Goal: Communication & Community: Answer question/provide support

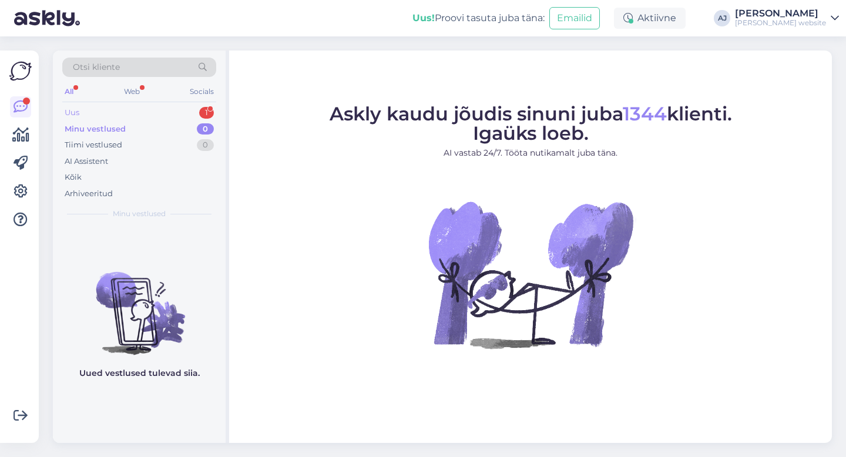
click at [73, 113] on div "Uus" at bounding box center [72, 113] width 15 height 12
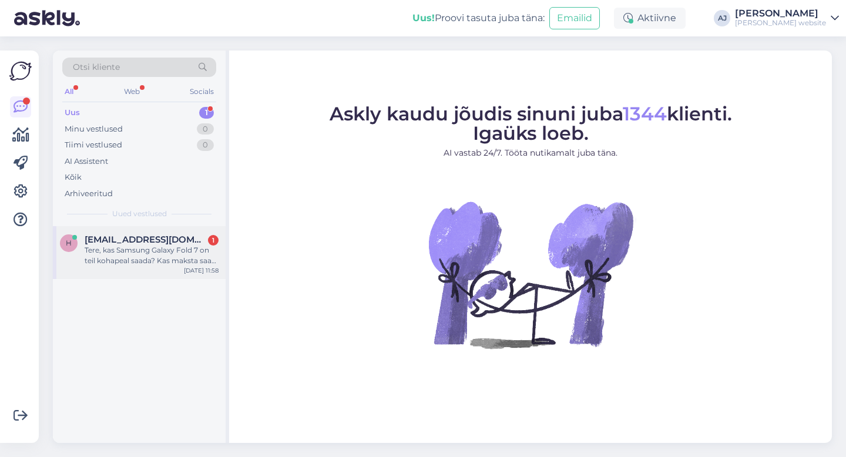
click at [119, 240] on span "[EMAIL_ADDRESS][DOMAIN_NAME]" at bounding box center [146, 239] width 122 height 11
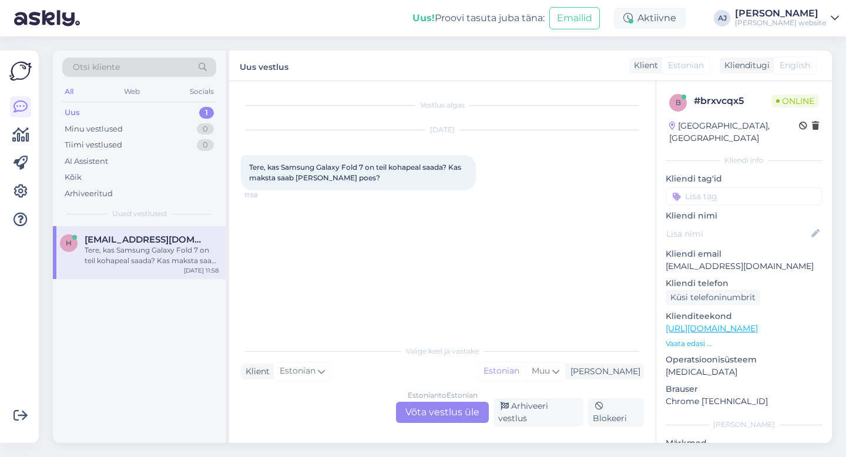
click at [435, 414] on div "Estonian to Estonian Võta vestlus üle" at bounding box center [442, 412] width 93 height 21
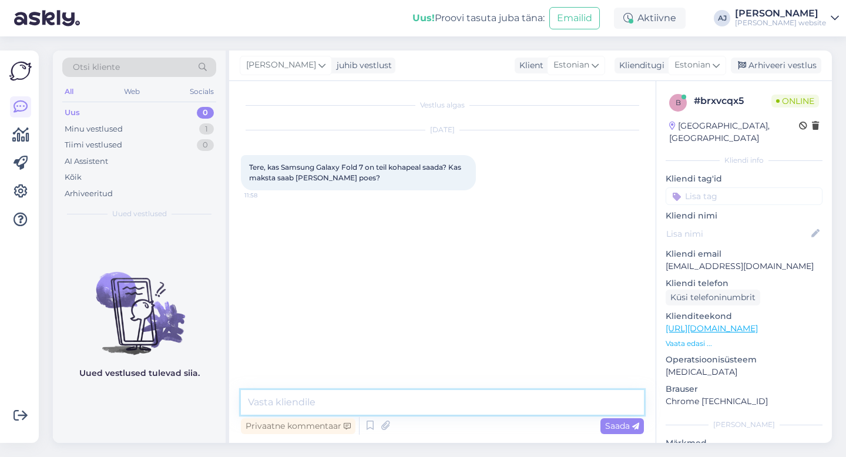
click at [279, 398] on textarea at bounding box center [442, 402] width 403 height 25
type textarea "Tere"
click at [607, 424] on span "Saada" at bounding box center [622, 426] width 34 height 11
click at [286, 402] on textarea at bounding box center [442, 402] width 403 height 25
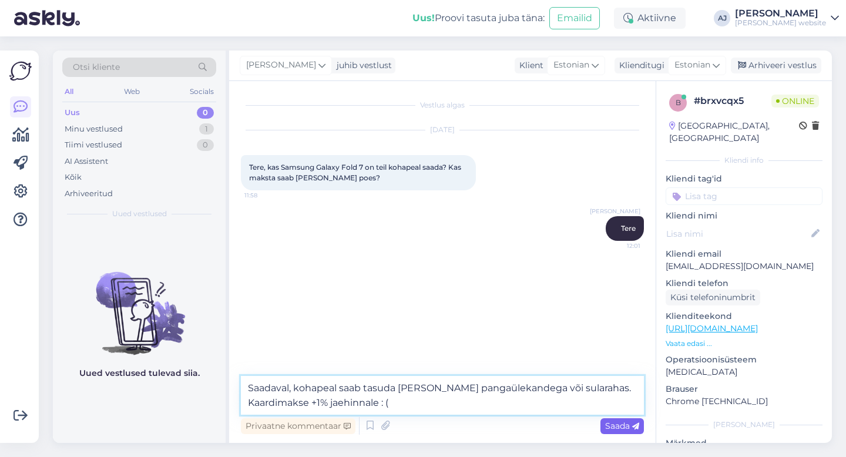
type textarea "Saadaval, kohapeal saab tasuda [PERSON_NAME] pangaülekandega või sularahas. Kaa…"
click at [619, 424] on span "Saada" at bounding box center [622, 426] width 34 height 11
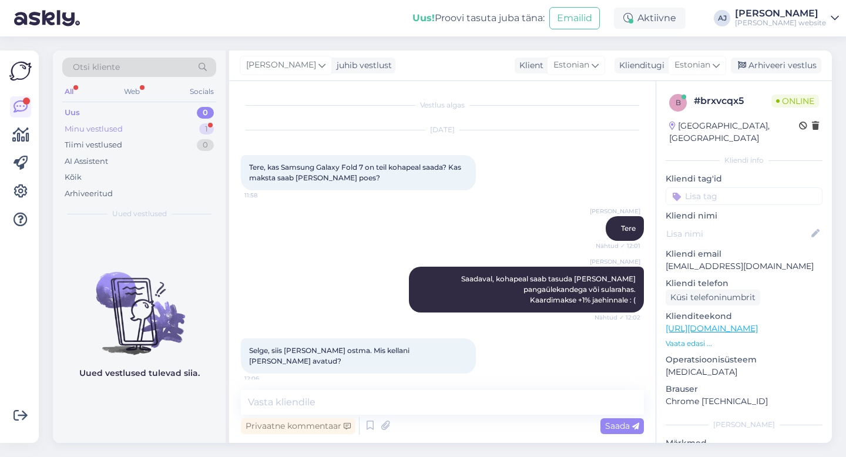
click at [73, 132] on div "Minu vestlused" at bounding box center [94, 129] width 58 height 12
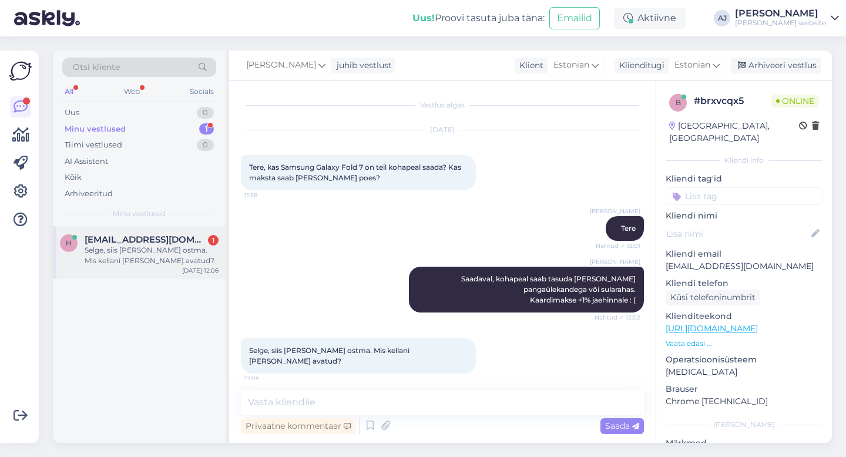
click at [105, 240] on span "[EMAIL_ADDRESS][DOMAIN_NAME]" at bounding box center [146, 239] width 122 height 11
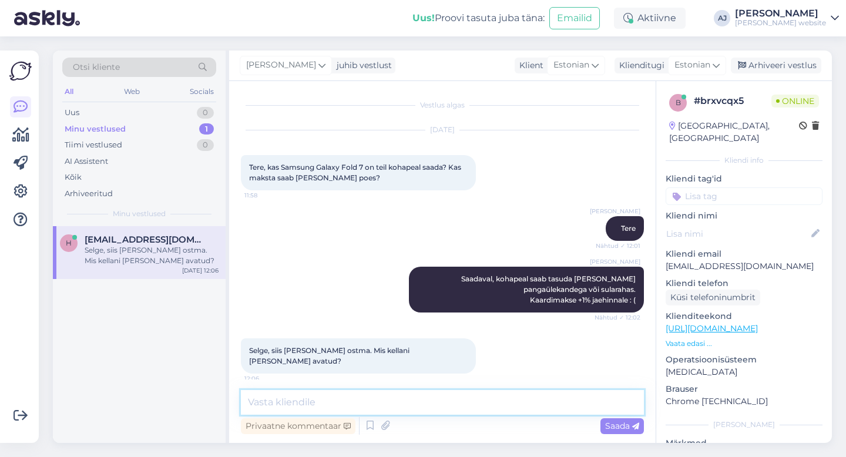
click at [260, 400] on textarea at bounding box center [442, 402] width 403 height 25
click at [253, 400] on textarea "ikka 6ni" at bounding box center [442, 402] width 403 height 25
type textarea "Ikka 6ni"
click at [621, 433] on div "Privaatne kommentaar Saada" at bounding box center [442, 426] width 403 height 22
click at [616, 424] on span "Saada" at bounding box center [622, 426] width 34 height 11
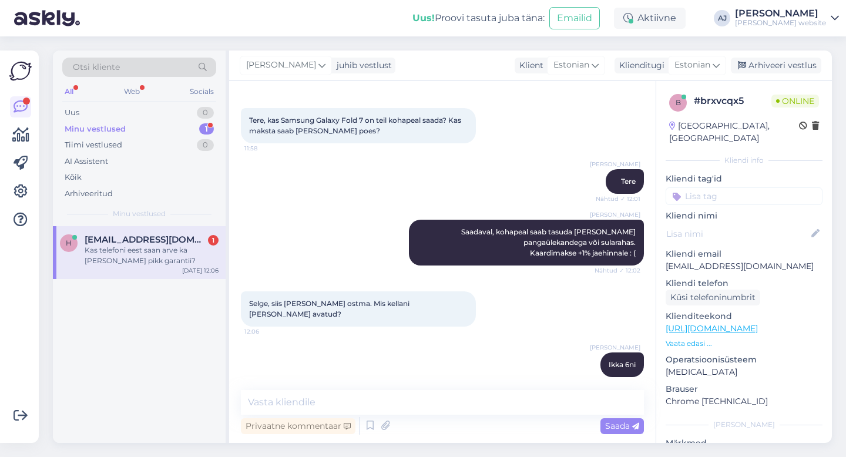
scroll to position [98, 0]
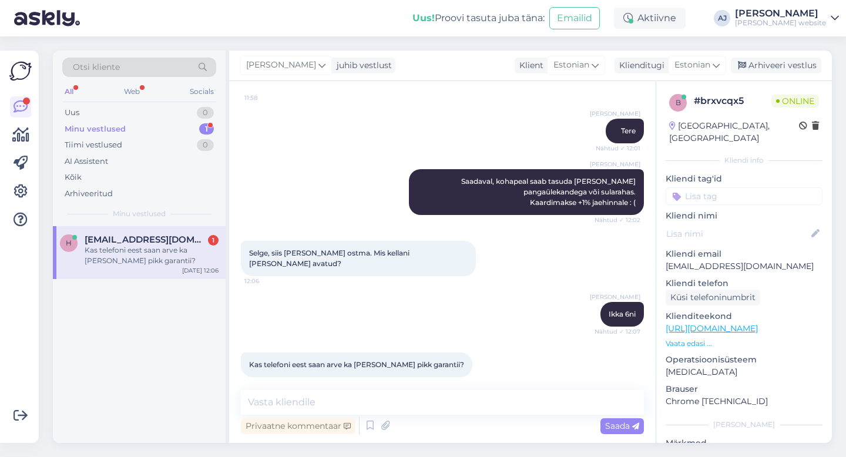
click at [100, 132] on div "Minu vestlused" at bounding box center [95, 129] width 61 height 12
click at [132, 247] on div "Kas telefoni eest saan arve ka [PERSON_NAME] pikk garantii?" at bounding box center [152, 255] width 134 height 21
click at [275, 405] on textarea at bounding box center [442, 402] width 403 height 25
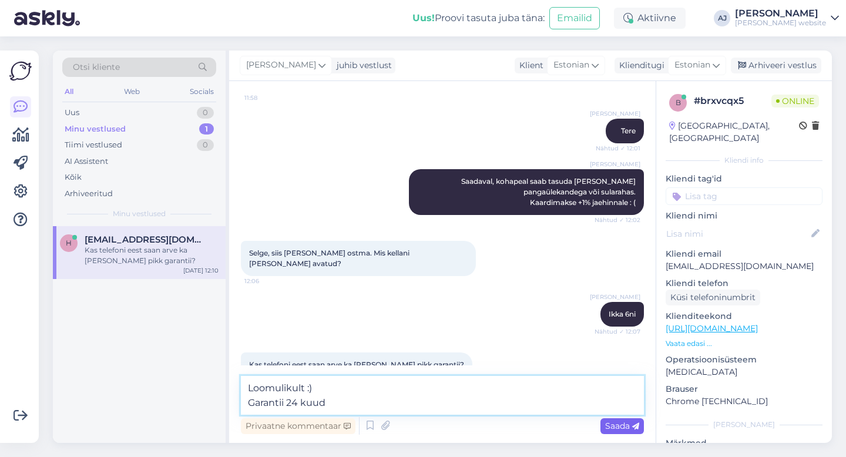
type textarea "Loomulikult :) Garantii 24 kuud"
click at [612, 424] on span "Saada" at bounding box center [622, 426] width 34 height 11
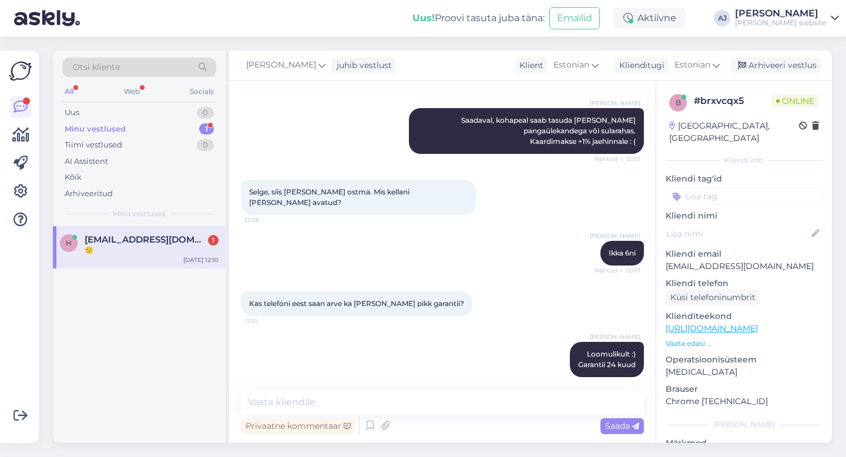
scroll to position [209, 0]
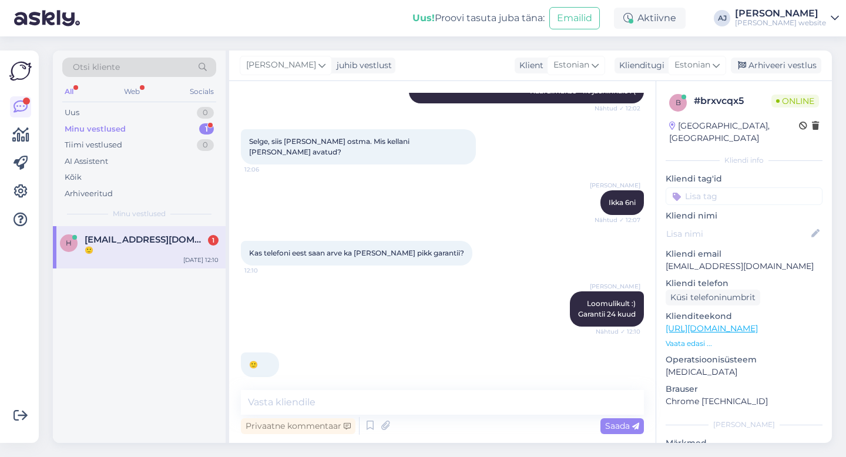
click at [786, 55] on div "[PERSON_NAME] juhib vestlust Klient [DEMOGRAPHIC_DATA] Klienditugi [DEMOGRAPHIC…" at bounding box center [530, 66] width 603 height 31
click at [777, 65] on div "Arhiveeri vestlus" at bounding box center [776, 66] width 90 height 16
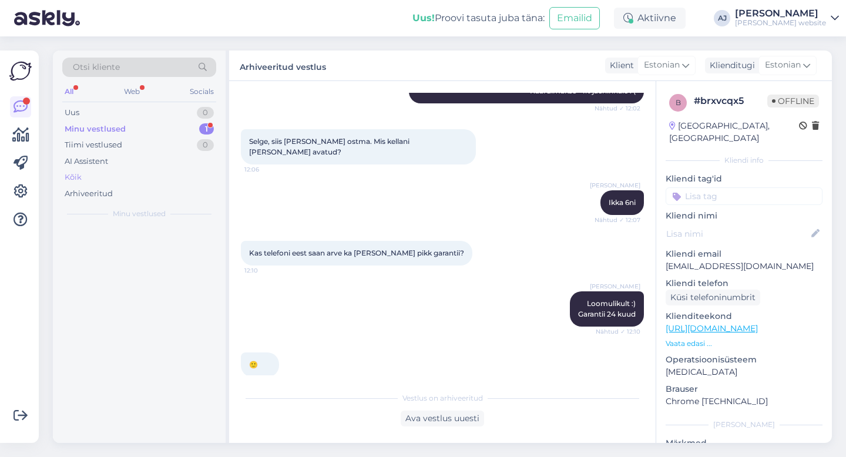
scroll to position [213, 0]
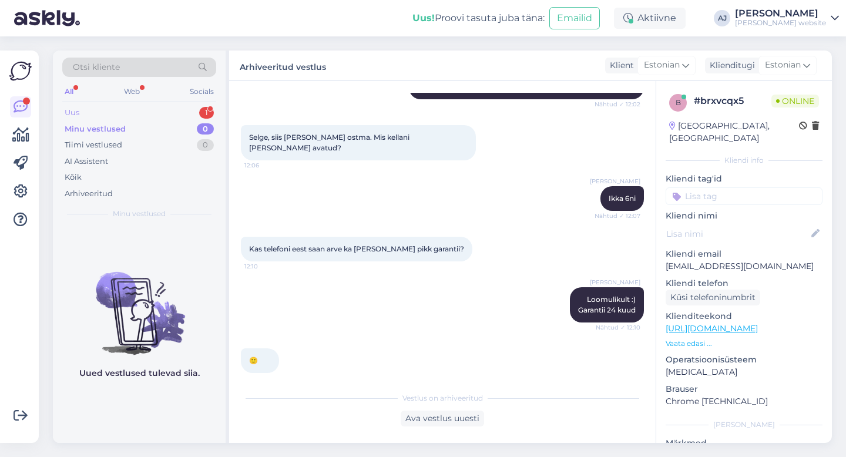
click at [79, 114] on div "Uus 1" at bounding box center [139, 113] width 154 height 16
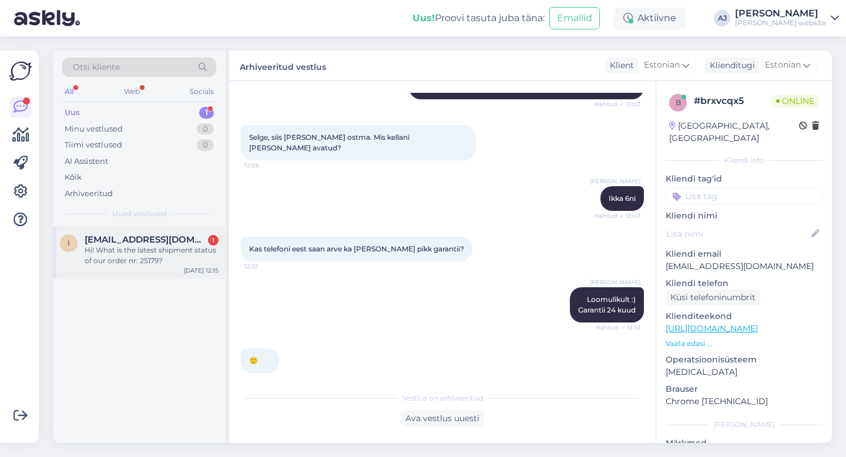
click at [105, 237] on span "[EMAIL_ADDRESS][DOMAIN_NAME]" at bounding box center [146, 239] width 122 height 11
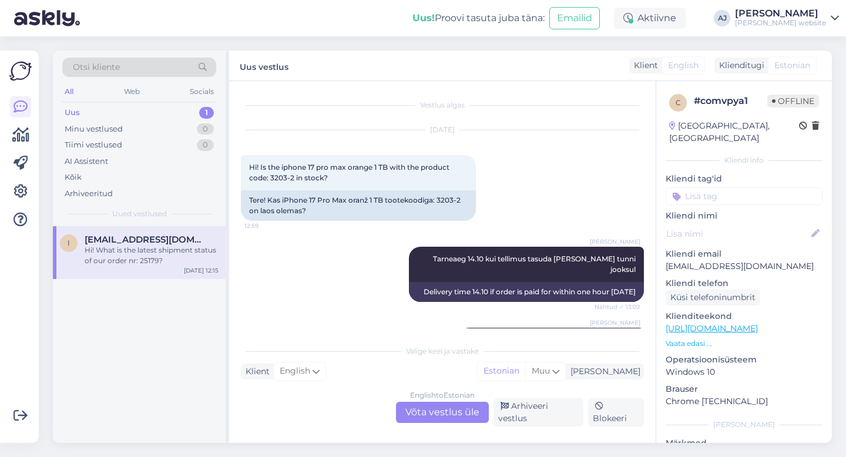
scroll to position [794, 0]
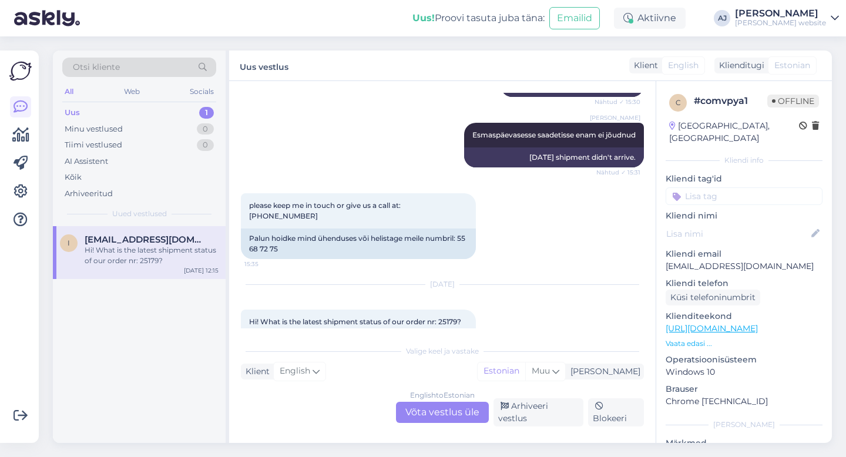
click at [420, 415] on div "English to Estonian Võta vestlus üle" at bounding box center [442, 412] width 93 height 21
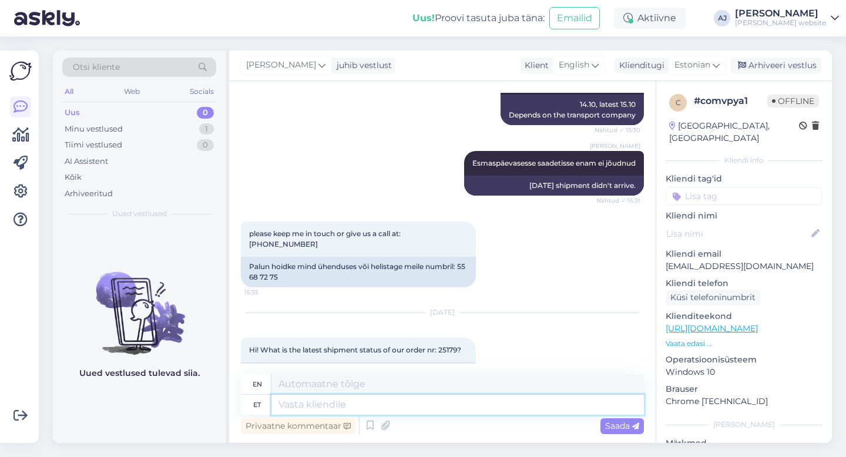
click at [303, 406] on textarea at bounding box center [457, 405] width 373 height 20
type textarea "Tere"
type textarea "Hello"
type textarea "Tere"
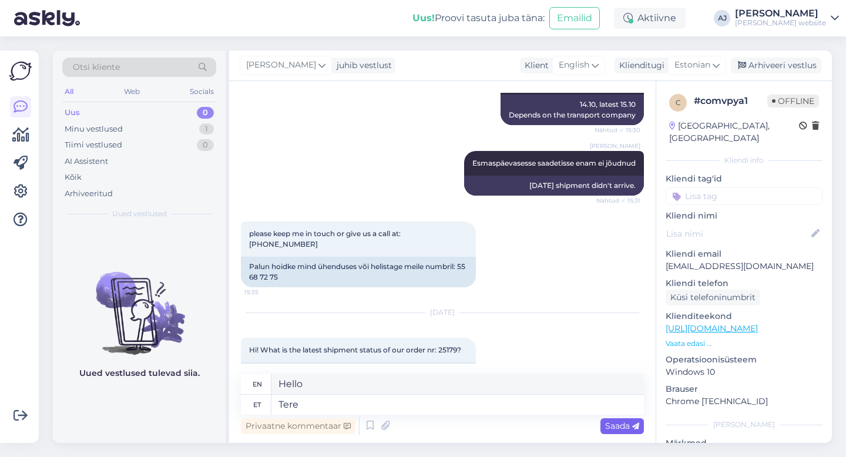
click at [616, 425] on span "Saada" at bounding box center [622, 426] width 34 height 11
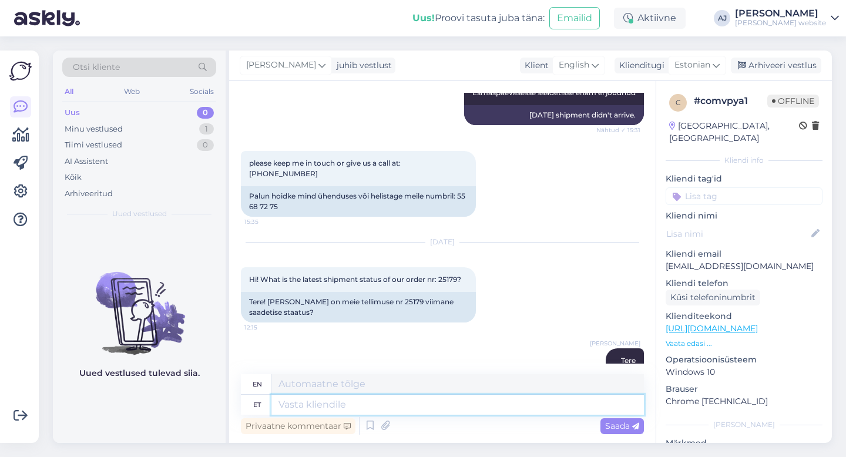
click at [313, 400] on textarea at bounding box center [457, 405] width 373 height 20
type textarea "Kahjuks"
type textarea "Unfortunately"
type textarea "Kahjuks tar"
type textarea "Unfortunately, it is"
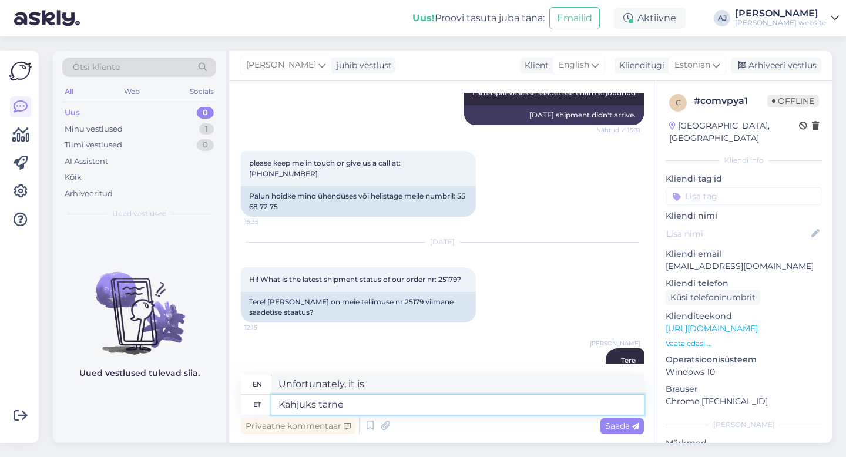
type textarea "Kahjuks tarne t"
type textarea "Unfortunately, delivery"
type textarea "Kahjuks tarne tühistati"
type textarea "Unfortunately, the delivery was canceled."
type textarea "Kahjuks tarne tühistati :("
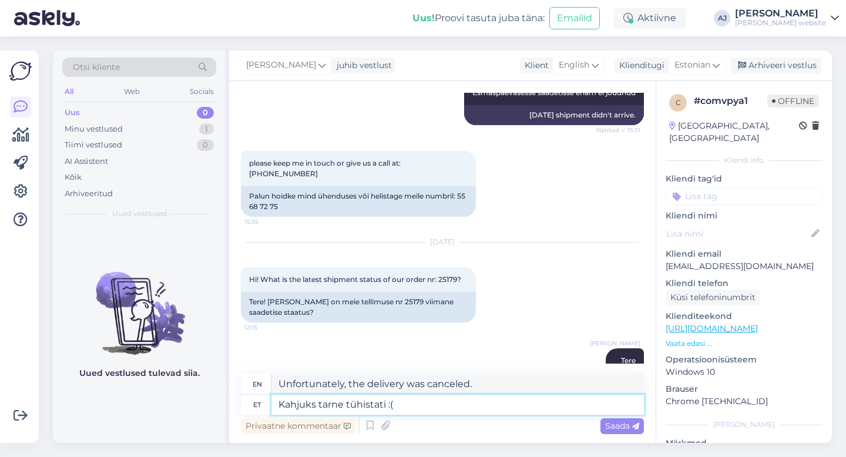
type textarea "Unfortunately, the delivery was canceled :("
type textarea "Kahjuks tarne tühistati :("
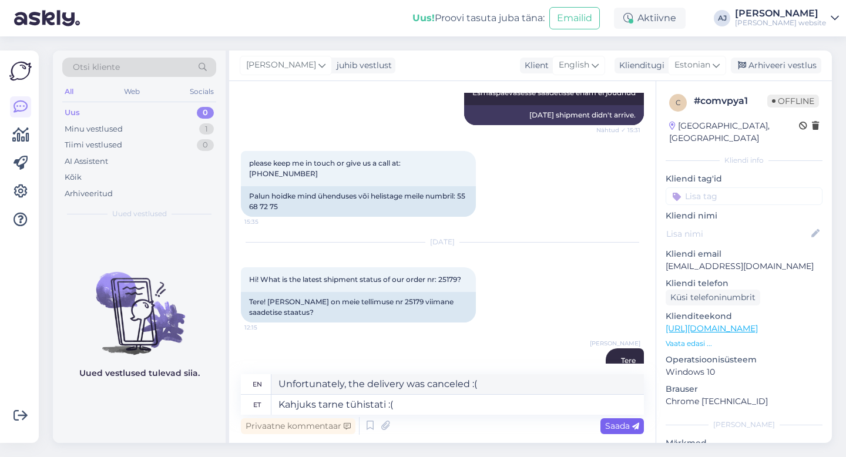
click at [627, 424] on span "Saada" at bounding box center [622, 426] width 34 height 11
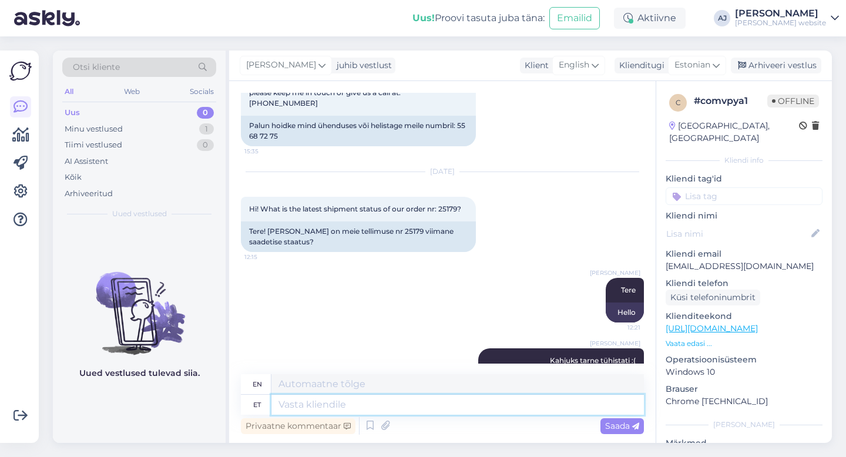
click at [304, 401] on textarea at bounding box center [457, 405] width 373 height 20
type textarea "Kas"
type textarea "Is"
type textarea "Kas tagastame e"
type textarea "Do we return?"
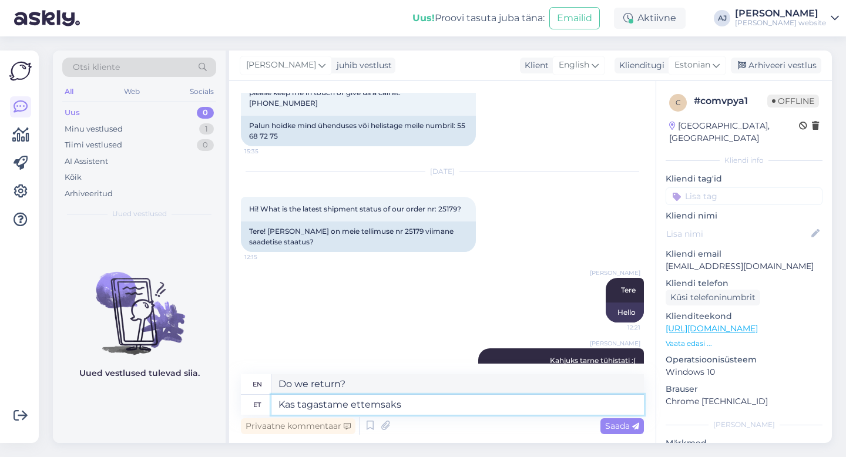
type textarea "Kas tagastame ettemsaksu"
type textarea "Will we refund the advance payment?"
type textarea "Kas tagastame ettemaksu"
type textarea "Do we refund the advance payment?"
type textarea "Kas tagastame ettemaksu või s"
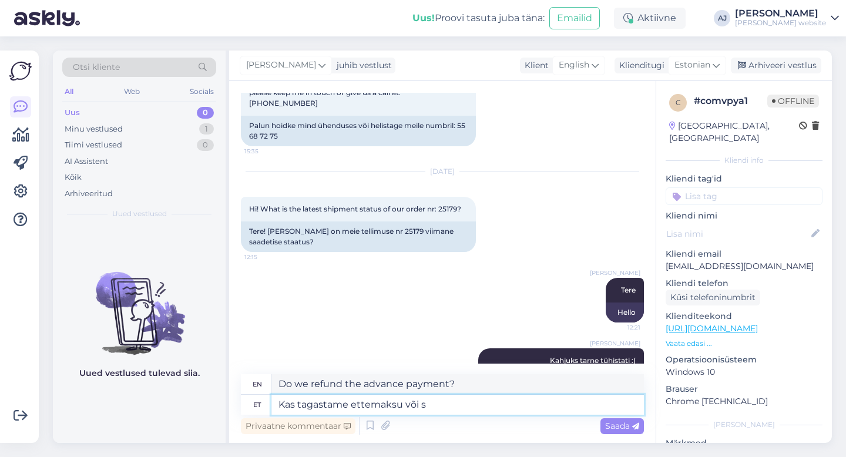
type textarea "Do we refund the advance payment or"
type textarea "Kas tagastame ettemaksu või soovite"
type textarea "Do we refund the advance payment or do you want"
type textarea "Kas tagastame ettemaksu või soovite jäädaootele?"
type textarea "Will we refund the advance payment or do you want to wait?"
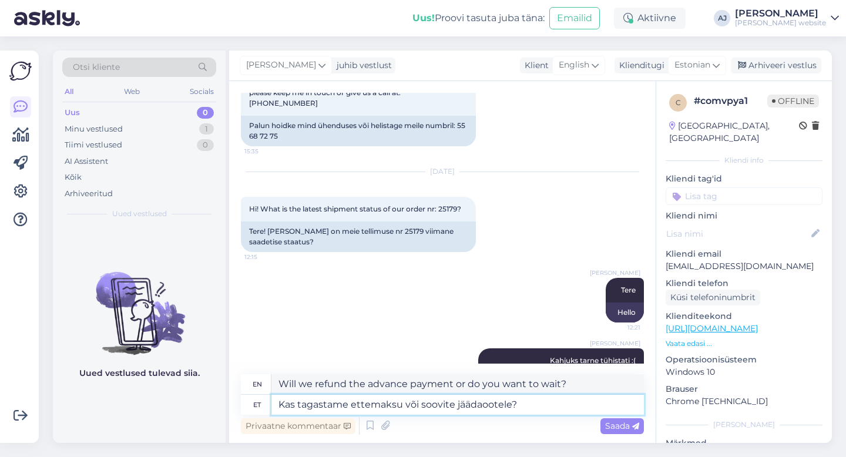
click at [482, 402] on textarea "Kas tagastame ettemaksu või soovite jäädaootele?" at bounding box center [457, 405] width 373 height 20
type textarea "Kas tagastame ettemaksu või soovite jääda ootele?"
type textarea "Do we refund the advance payment or do you want to stay on hold?"
type textarea "Kas tagastame ettemaksu või soovite jääda ootele?"
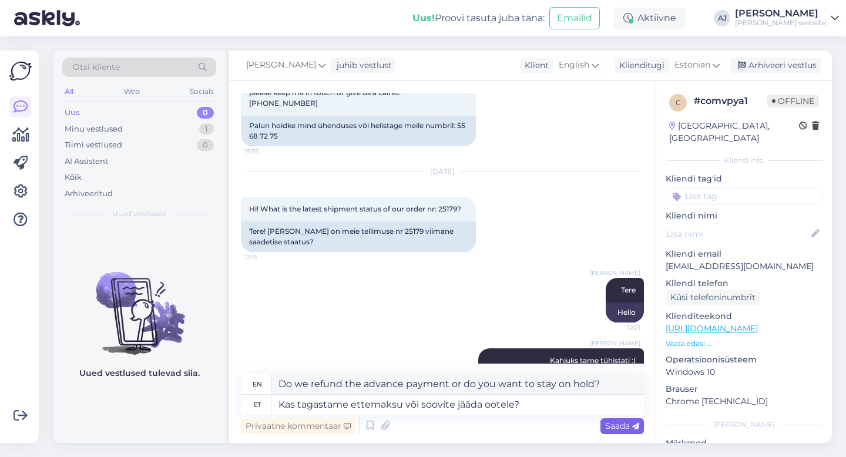
click at [619, 422] on span "Saada" at bounding box center [622, 426] width 34 height 11
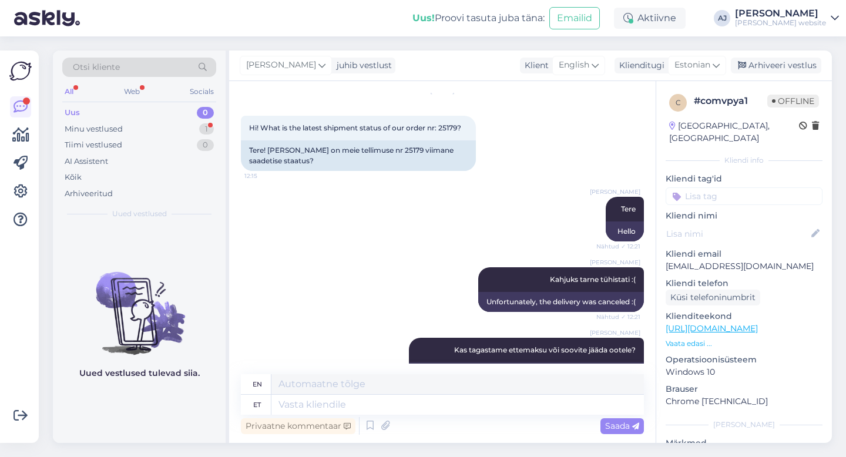
scroll to position [1058, 0]
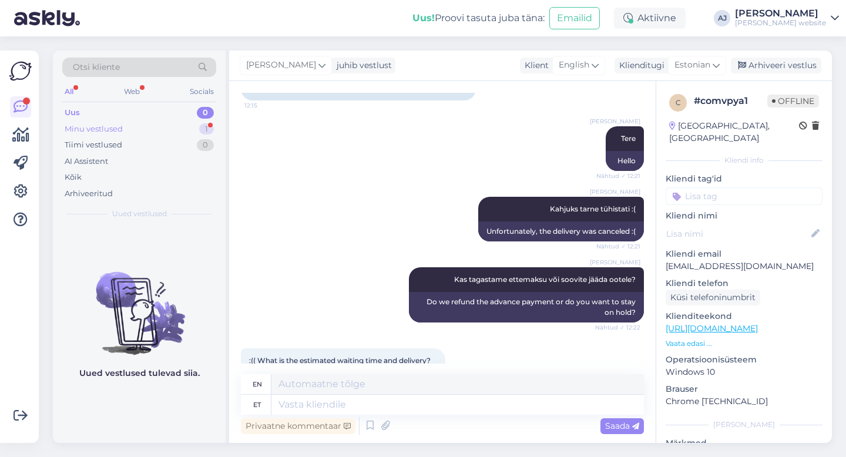
click at [108, 125] on div "Minu vestlused" at bounding box center [94, 129] width 58 height 12
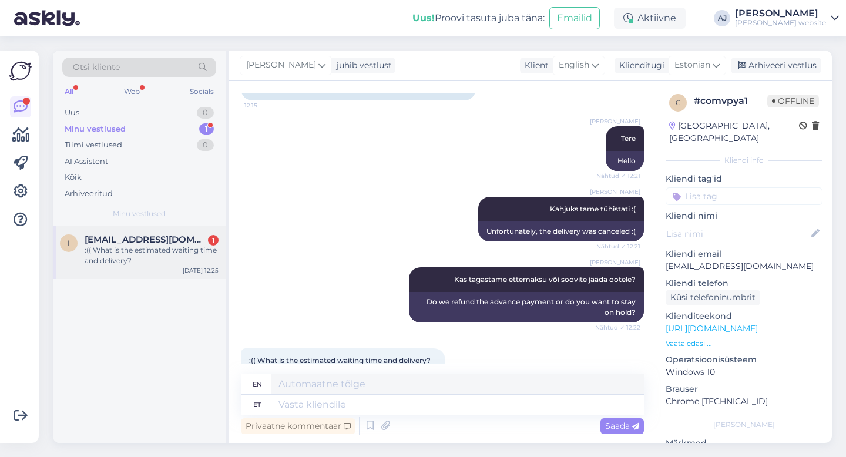
click at [139, 236] on span "[EMAIL_ADDRESS][DOMAIN_NAME]" at bounding box center [146, 239] width 122 height 11
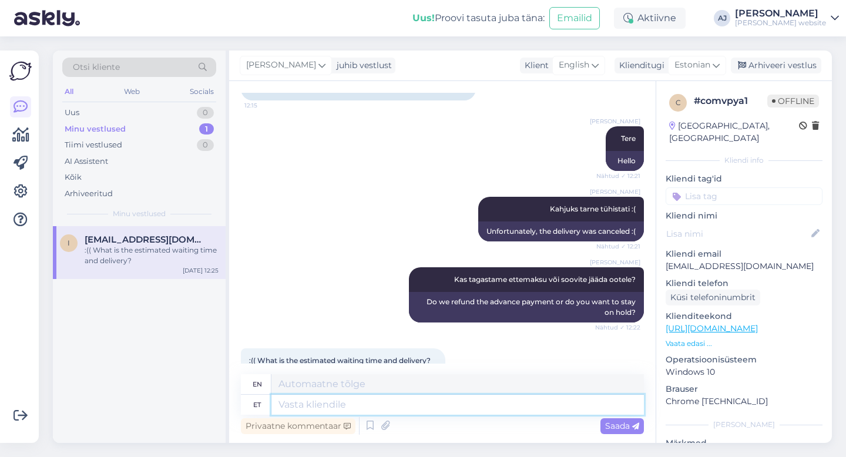
click at [327, 410] on textarea at bounding box center [457, 405] width 373 height 20
click at [296, 407] on textarea at bounding box center [457, 405] width 373 height 20
type textarea "loodame"
type textarea "we hope"
type textarea "loodame ühe"
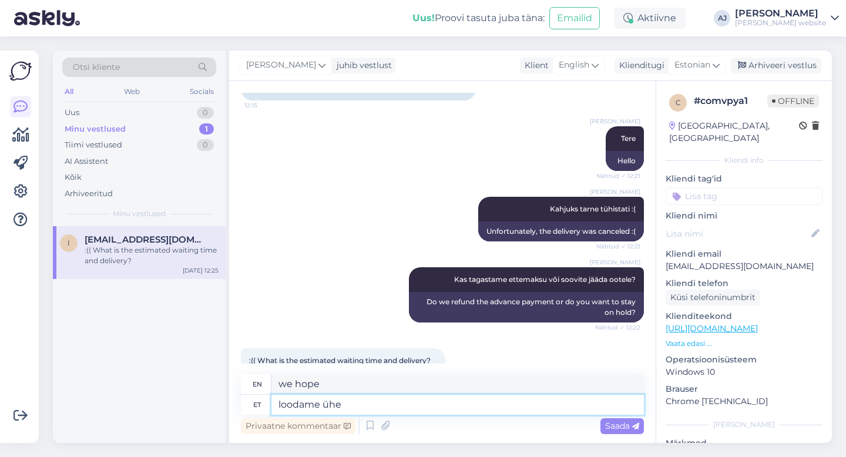
type textarea "we hope for one"
type textarea "loodame ühe nädala"
type textarea "we hope for one week"
type textarea "loodame ühe nädala jooksul"
type textarea "we hope within a week"
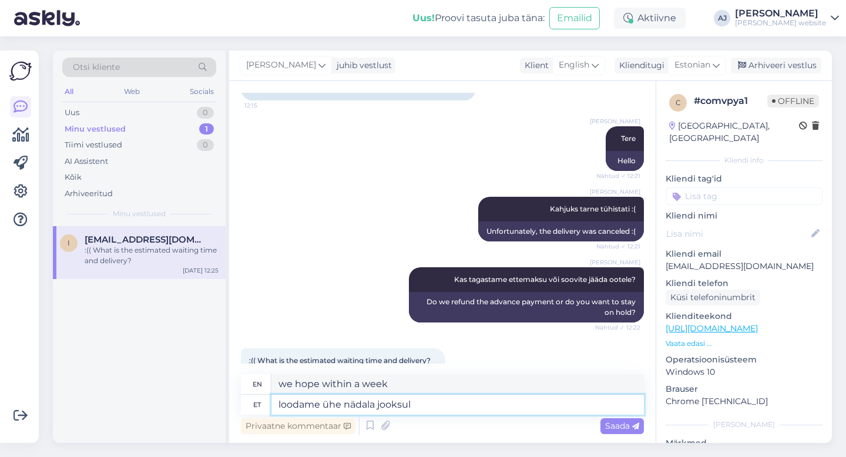
click at [282, 403] on textarea "loodame ühe nädala jooksul" at bounding box center [457, 405] width 373 height 20
type textarea "Loodame ühe nädala jooksul"
type textarea "We hope within a week"
type textarea "Loodame ühe nädala jooksul"
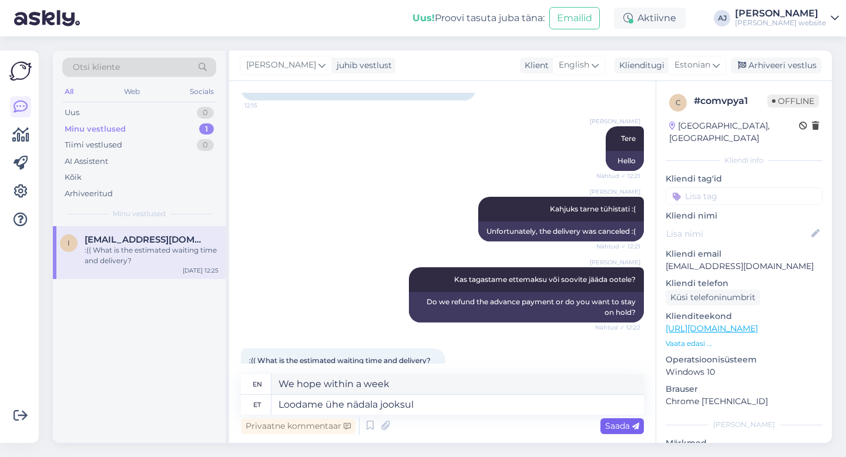
click at [615, 424] on span "Saada" at bounding box center [622, 426] width 34 height 11
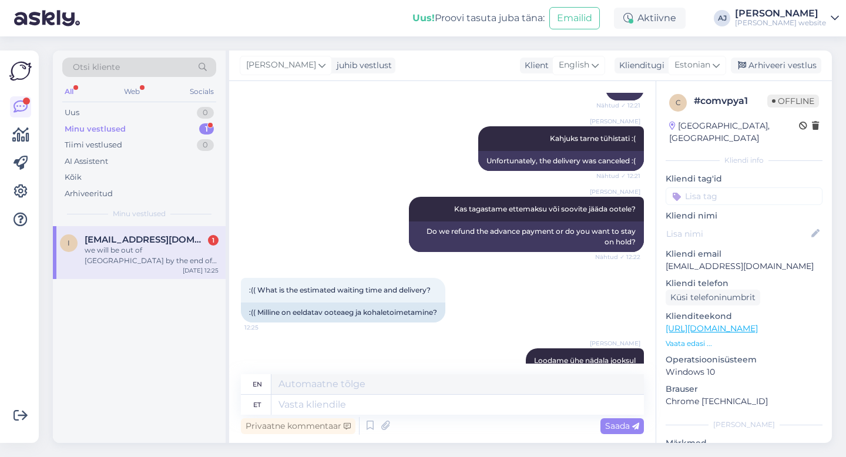
scroll to position [1220, 0]
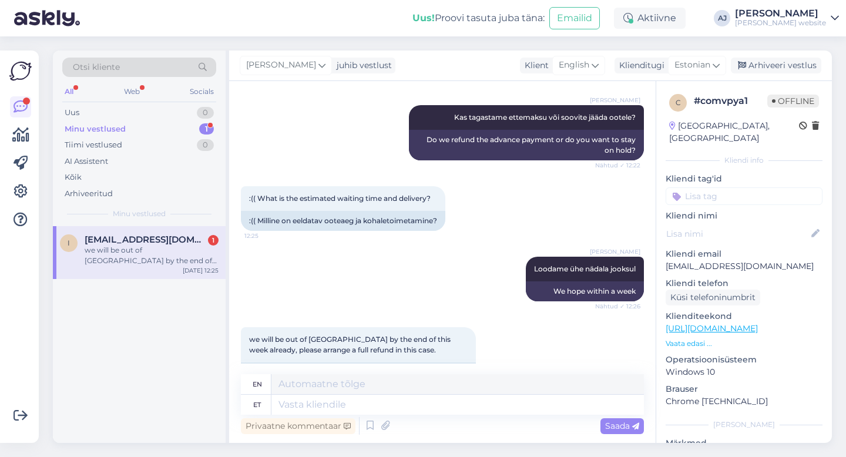
click at [118, 238] on span "[EMAIL_ADDRESS][DOMAIN_NAME]" at bounding box center [146, 239] width 122 height 11
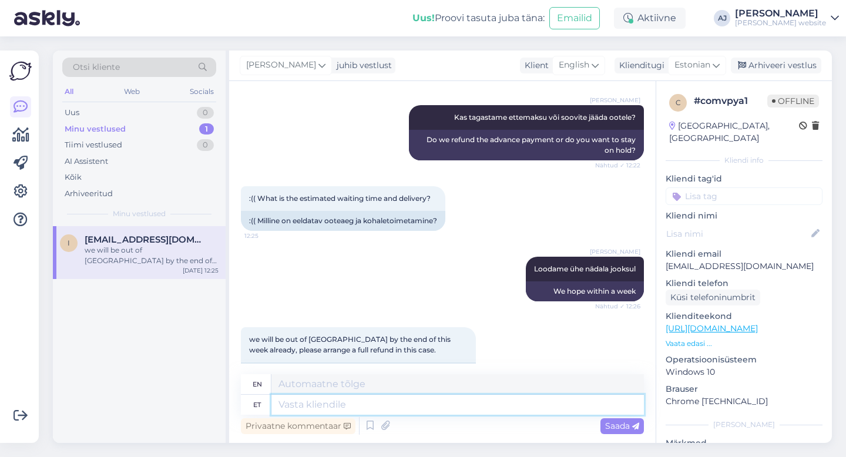
click at [293, 407] on textarea at bounding box center [457, 405] width 373 height 20
type textarea "Ok,"
type textarea "Okay,"
type textarea "Ok, w"
type textarea "Okay, wow"
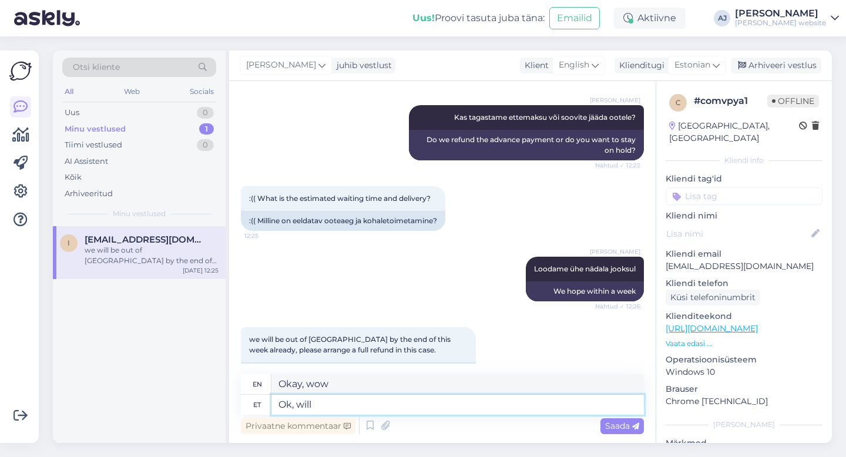
type textarea "Ok, will d"
type textarea "Okay, will"
type textarea "Ok, will do"
type textarea "Okay, will do."
type textarea "Ok, will do :)"
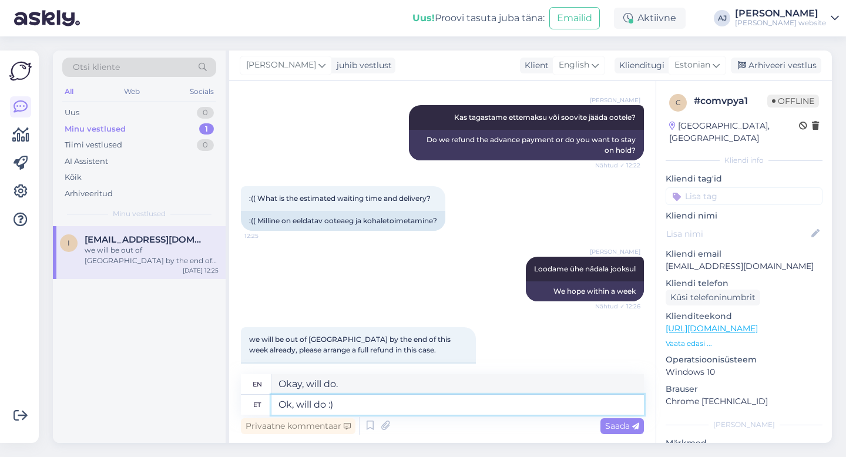
type textarea "Ok, will do :)"
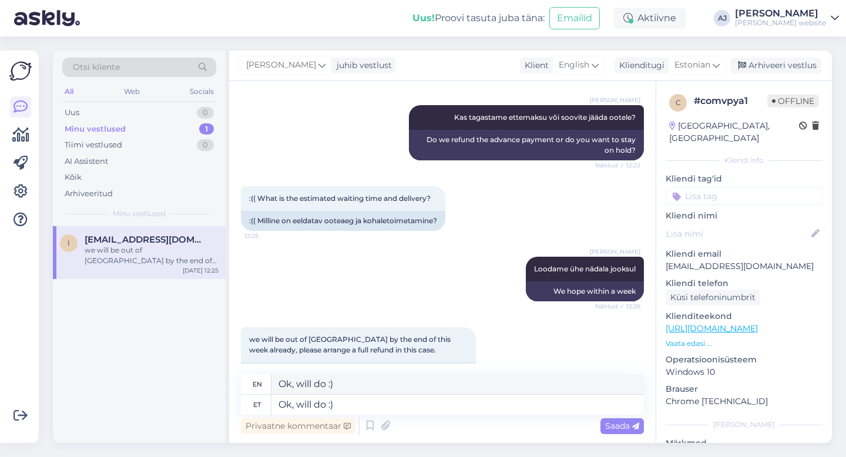
click at [608, 425] on span "Saada" at bounding box center [622, 426] width 34 height 11
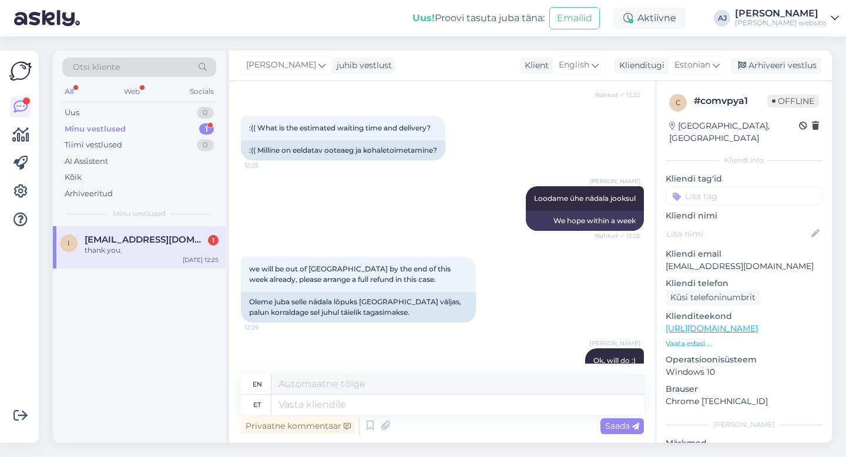
scroll to position [1362, 0]
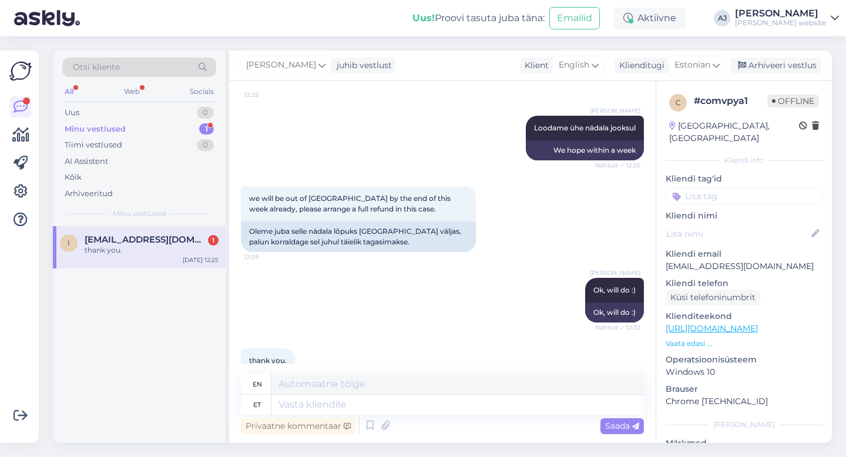
click at [125, 240] on span "[EMAIL_ADDRESS][DOMAIN_NAME]" at bounding box center [146, 239] width 122 height 11
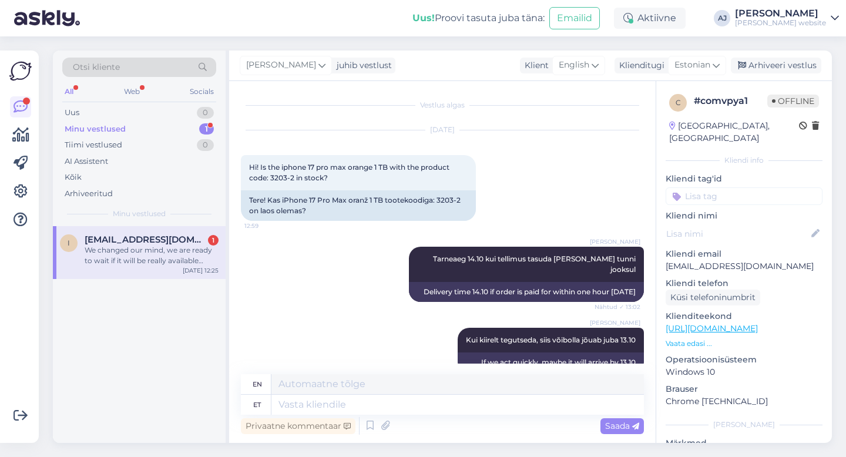
scroll to position [1453, 0]
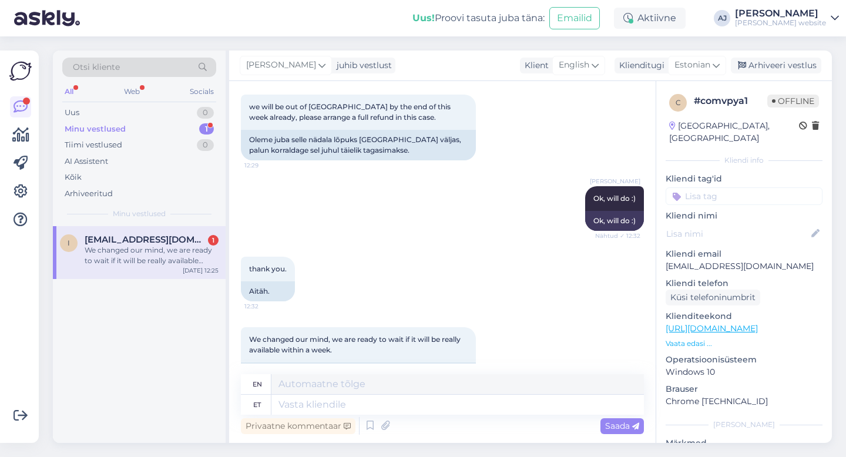
click at [126, 239] on span "[EMAIL_ADDRESS][DOMAIN_NAME]" at bounding box center [146, 239] width 122 height 11
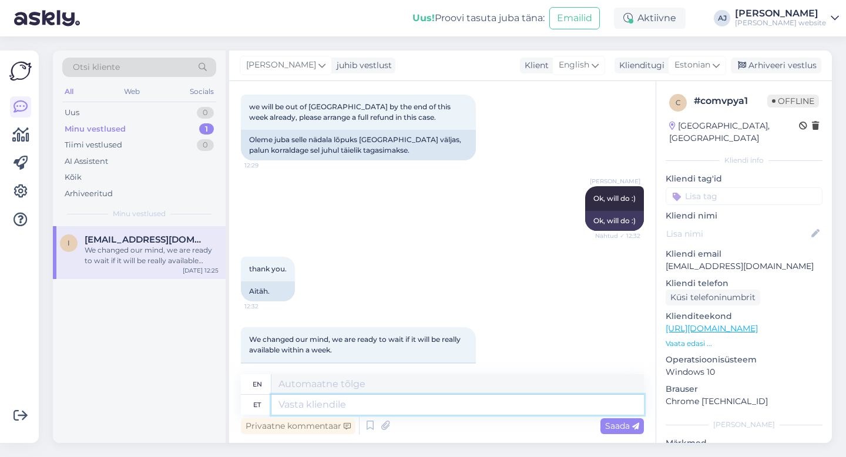
click at [291, 404] on textarea at bounding box center [457, 405] width 373 height 20
type textarea "A"
type textarea "Anname"
type textarea "We give"
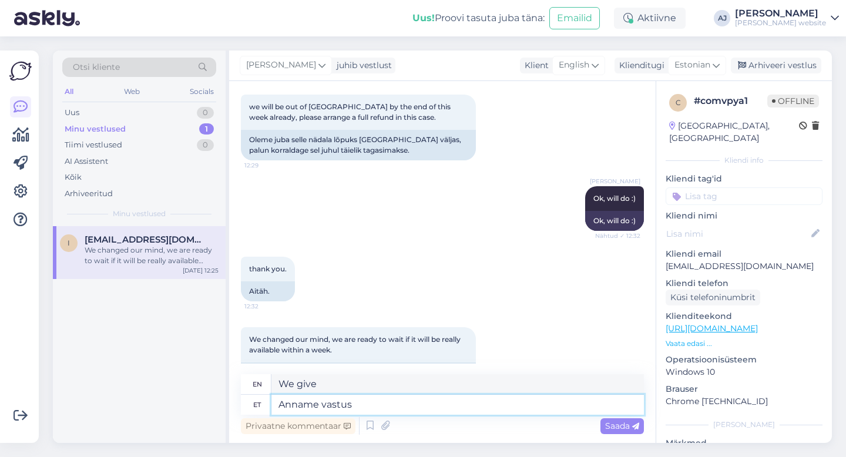
type textarea "Anname vastuse"
type textarea "We will give the answer"
type textarea "[PERSON_NAME] vastuse õhtu"
type textarea "We will give an answer tonight."
type textarea "[PERSON_NAME] vastuse õhtu [PERSON_NAME]"
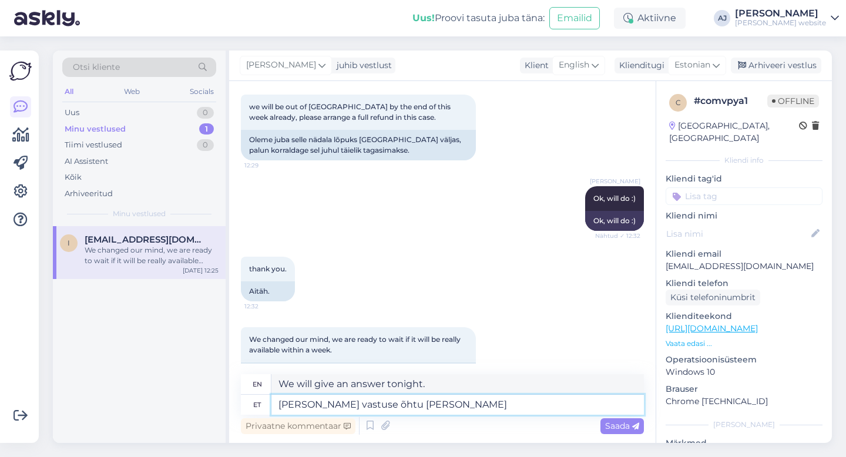
type textarea "We will give an answer towards the evening."
type textarea "[PERSON_NAME] vastuse õhtu [PERSON_NAME]"
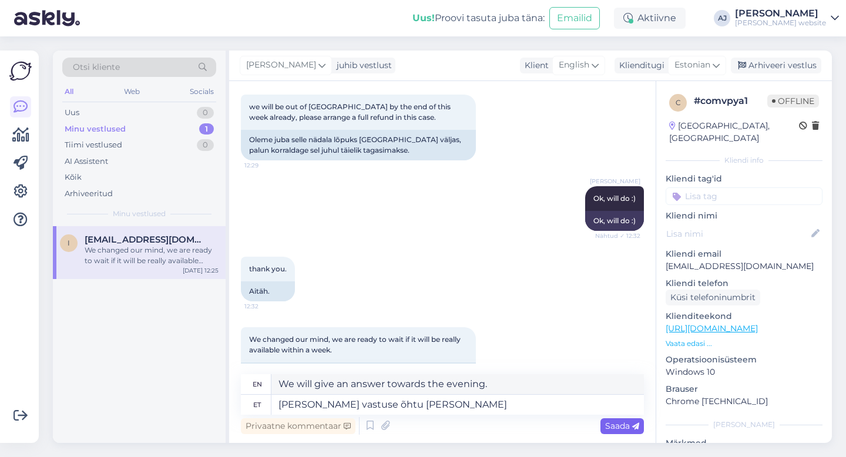
click at [619, 432] on div "Saada" at bounding box center [622, 426] width 43 height 16
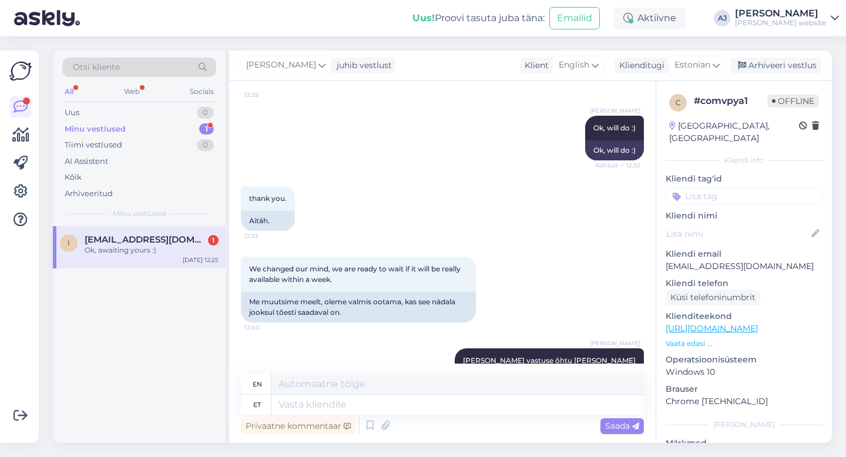
scroll to position [1594, 0]
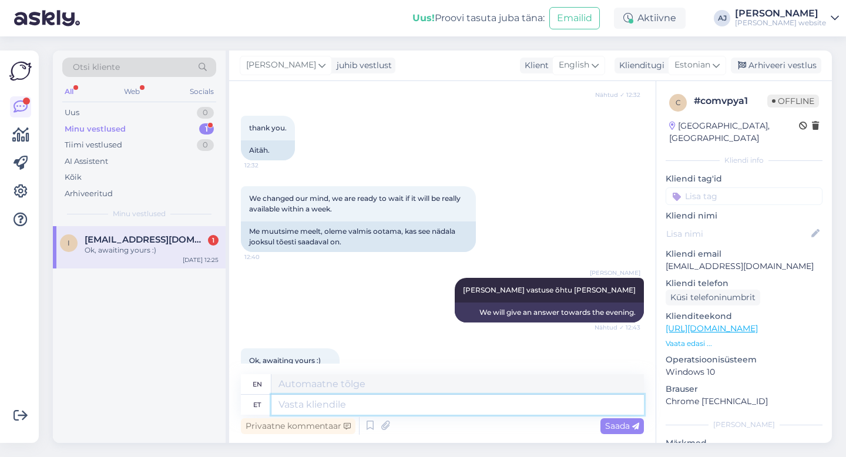
click at [304, 401] on textarea at bounding box center [457, 405] width 373 height 20
type textarea "Ok"
type textarea "Okay"
type textarea "Ok"
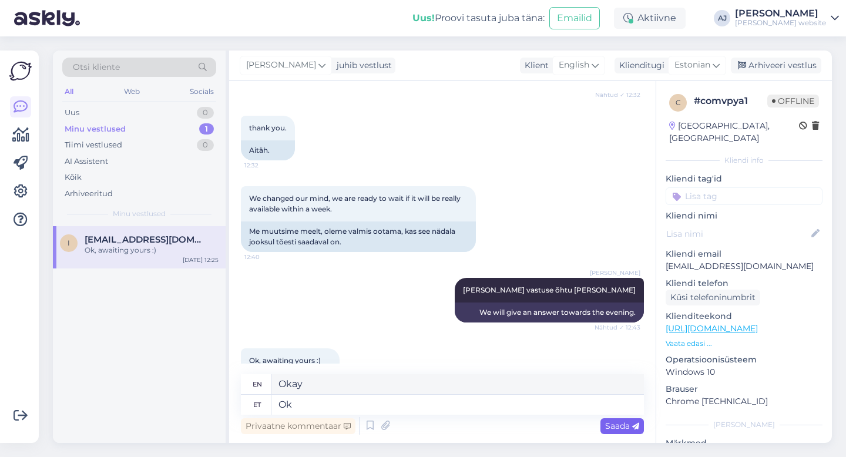
click at [625, 425] on span "Saada" at bounding box center [622, 426] width 34 height 11
